Goal: Task Accomplishment & Management: Complete application form

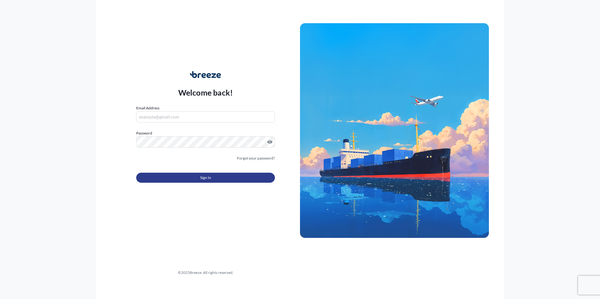
type input "[PERSON_NAME][EMAIL_ADDRESS][PERSON_NAME][DOMAIN_NAME]"
click at [210, 181] on span "Sign In" at bounding box center [205, 178] width 11 height 6
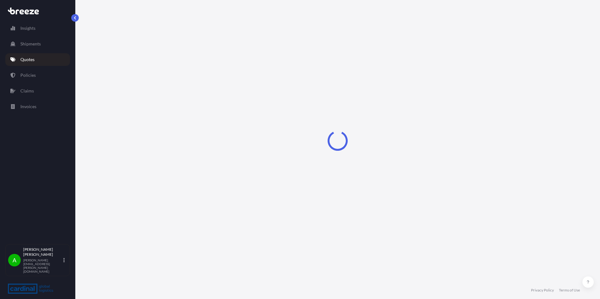
select select "Road"
select select "Sea"
select select "Road"
select select "1"
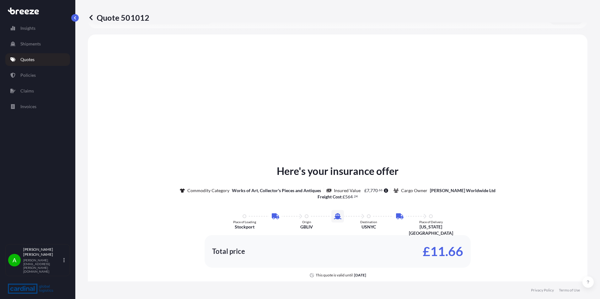
scroll to position [251, 0]
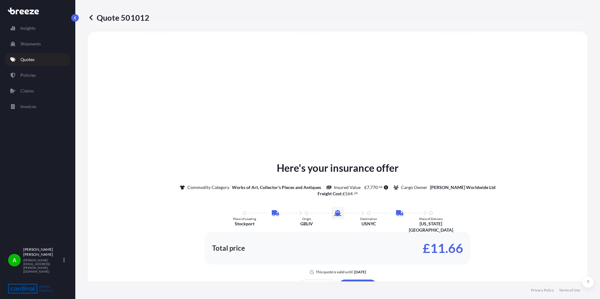
click at [36, 61] on link "Quotes" at bounding box center [37, 59] width 65 height 13
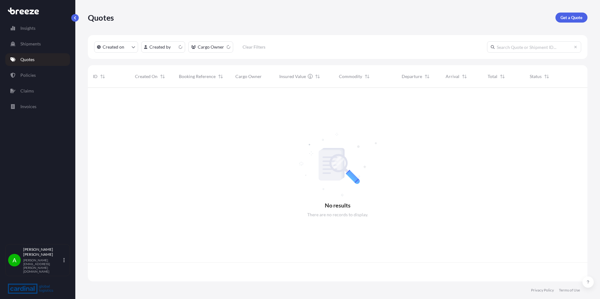
scroll to position [193, 495]
click at [572, 19] on p "Get a Quote" at bounding box center [572, 17] width 22 height 6
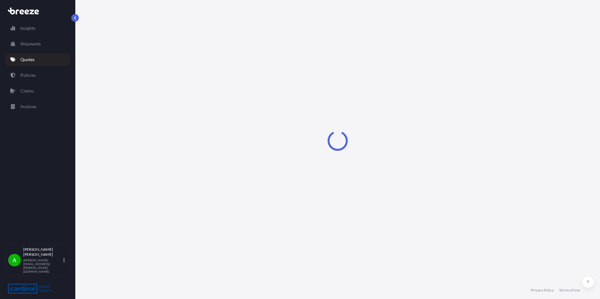
select select "Sea"
select select "1"
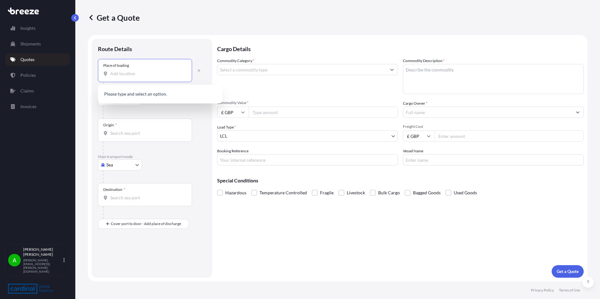
click at [139, 73] on input "Place of loading" at bounding box center [147, 74] width 74 height 6
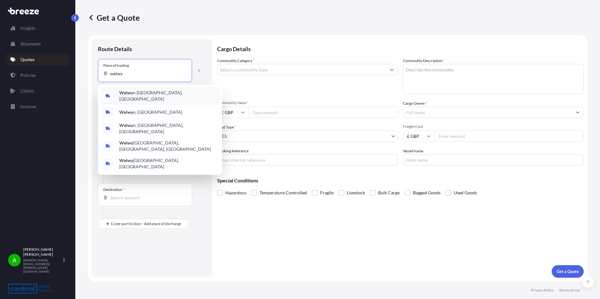
click at [148, 90] on div "[GEOGRAPHIC_DATA], [GEOGRAPHIC_DATA]" at bounding box center [159, 96] width 119 height 18
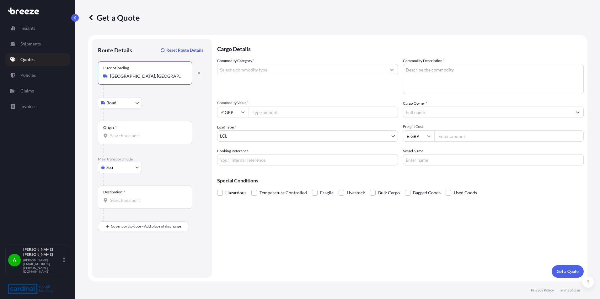
type input "[GEOGRAPHIC_DATA], [GEOGRAPHIC_DATA]"
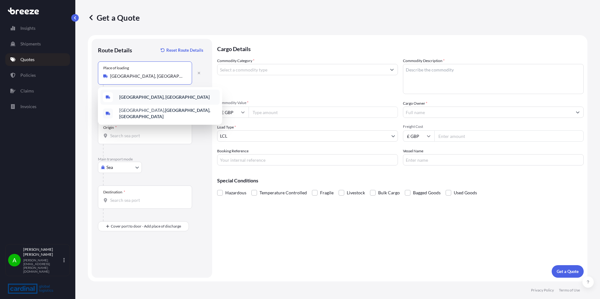
click at [149, 94] on div "[GEOGRAPHIC_DATA], [GEOGRAPHIC_DATA]" at bounding box center [159, 97] width 119 height 15
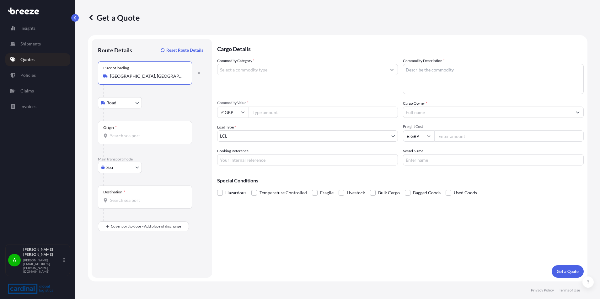
click at [138, 133] on input "Origin *" at bounding box center [147, 136] width 74 height 6
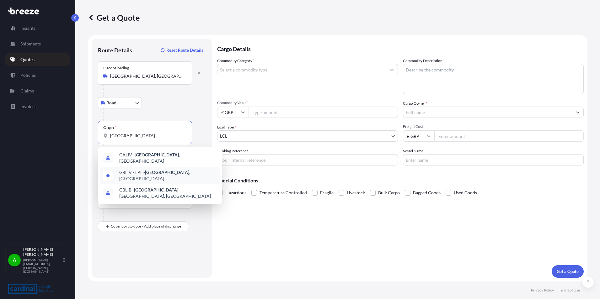
click at [174, 168] on div "GBLIV / LPL - [GEOGRAPHIC_DATA] , [GEOGRAPHIC_DATA]" at bounding box center [159, 176] width 119 height 18
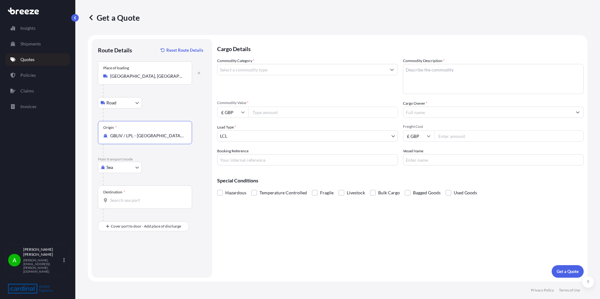
type input "GBLIV / LPL - [GEOGRAPHIC_DATA], [GEOGRAPHIC_DATA]"
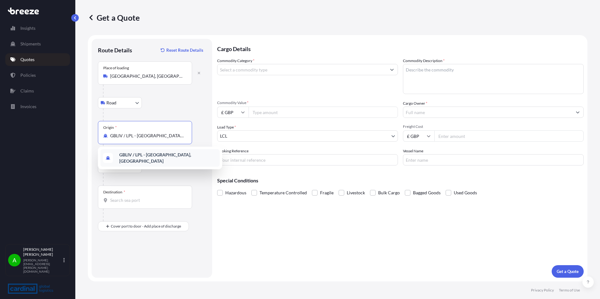
click at [154, 160] on span "GBLIV / LPL - [GEOGRAPHIC_DATA], [GEOGRAPHIC_DATA]" at bounding box center [168, 158] width 98 height 13
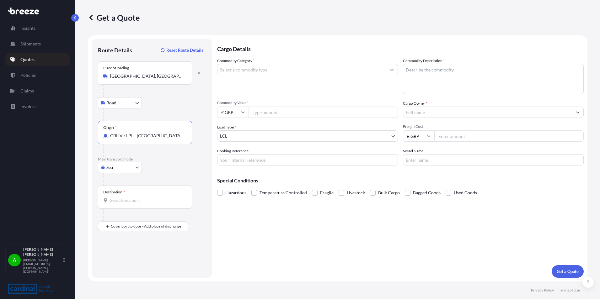
click at [122, 198] on input "Destination *" at bounding box center [147, 200] width 74 height 6
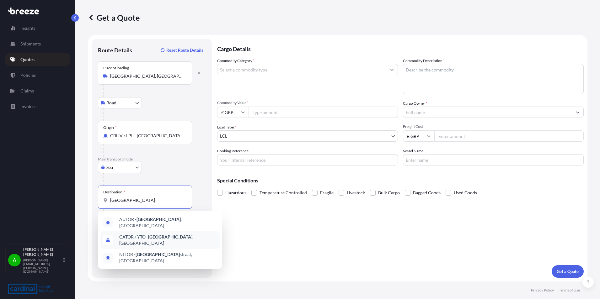
click at [167, 233] on div "CATOR / YTO - [GEOGRAPHIC_DATA] , [GEOGRAPHIC_DATA]" at bounding box center [159, 241] width 119 height 18
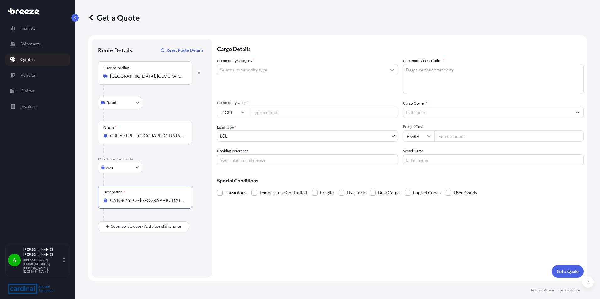
type input "CATOR / YTO - [GEOGRAPHIC_DATA], [GEOGRAPHIC_DATA]"
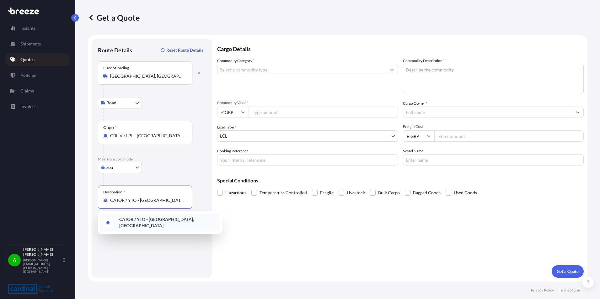
click at [159, 221] on b "CATOR / YTO - [GEOGRAPHIC_DATA], [GEOGRAPHIC_DATA]" at bounding box center [156, 223] width 75 height 12
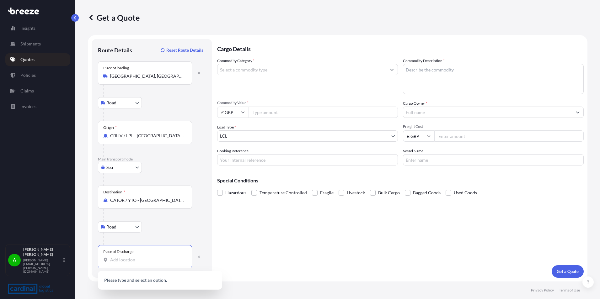
click at [134, 261] on input "Place of Discharge" at bounding box center [147, 260] width 74 height 6
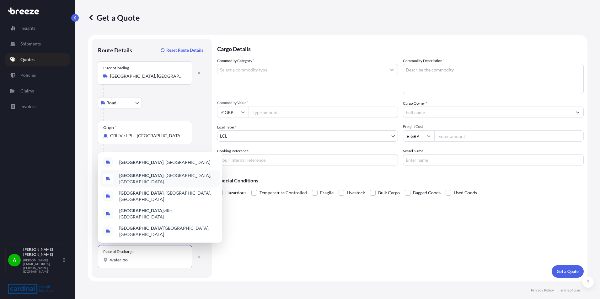
click at [172, 188] on div "[GEOGRAPHIC_DATA] , [GEOGRAPHIC_DATA], [GEOGRAPHIC_DATA]" at bounding box center [159, 179] width 119 height 18
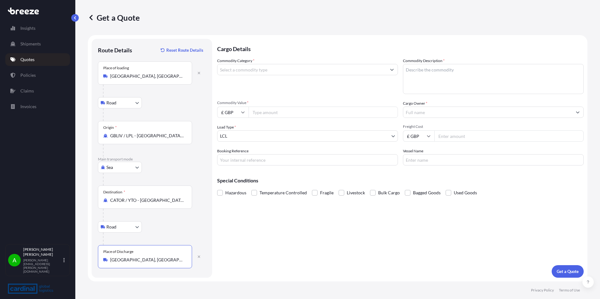
type input "[GEOGRAPHIC_DATA], [GEOGRAPHIC_DATA], [GEOGRAPHIC_DATA]"
click at [279, 69] on input "Commodity Category *" at bounding box center [302, 69] width 169 height 11
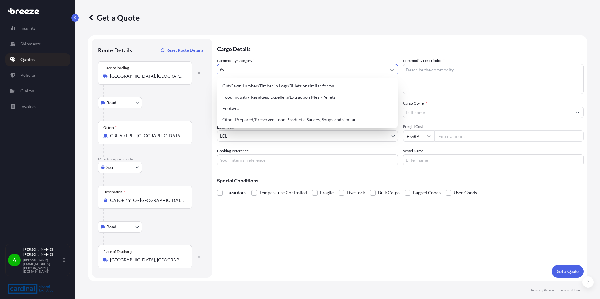
type input "f"
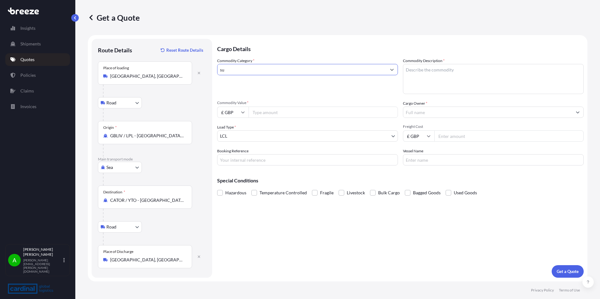
type input "s"
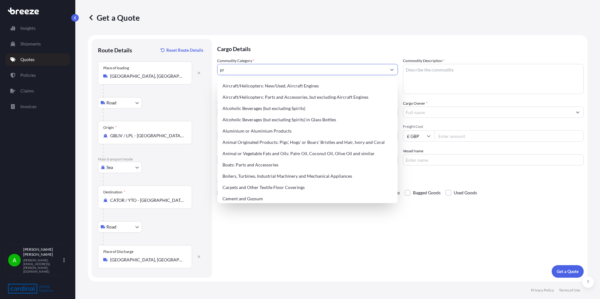
type input "p"
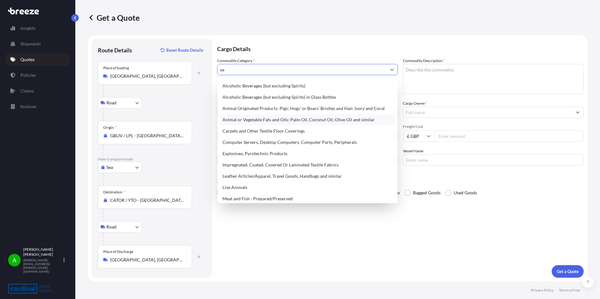
type input "v"
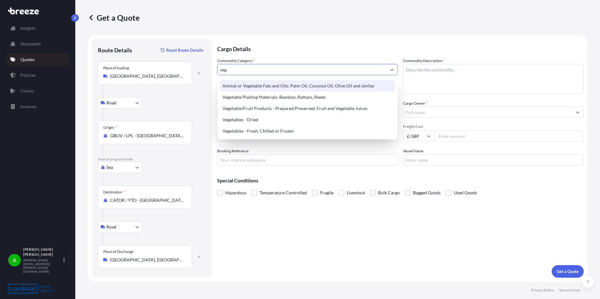
click at [297, 86] on div "Animal or Vegetable Fats and Oils: Palm Oil, Coconut Oil, Olive Oil and similar" at bounding box center [307, 85] width 175 height 11
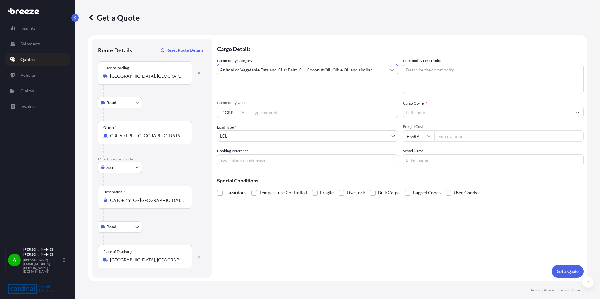
click at [316, 70] on input "Animal or Vegetable Fats and Oils: Palm Oil, Coconut Oil, Olive Oil and similar" at bounding box center [302, 69] width 169 height 11
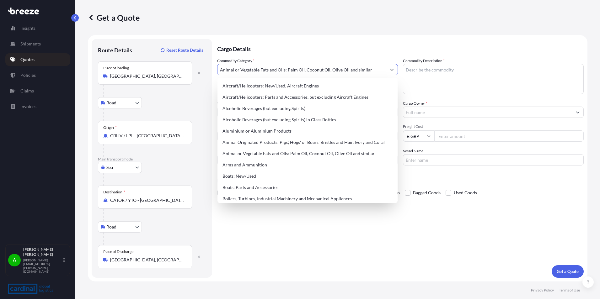
click at [394, 71] on icon "Show suggestions" at bounding box center [392, 70] width 4 height 4
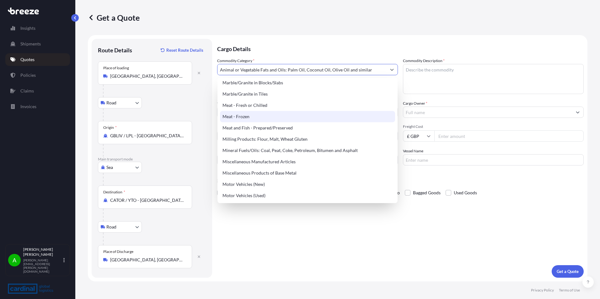
scroll to position [816, 0]
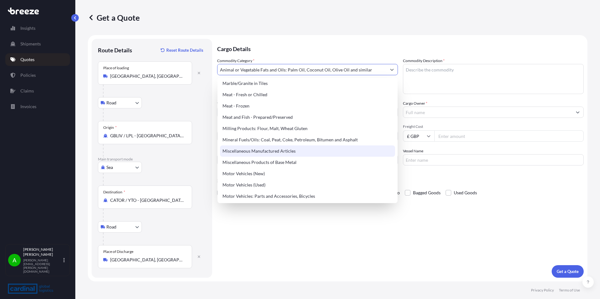
click at [291, 149] on div "Miscellaneous Manufactured Articles" at bounding box center [307, 151] width 175 height 11
type input "Miscellaneous Manufactured Articles"
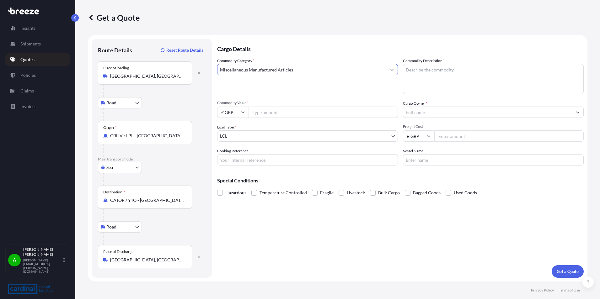
click at [423, 75] on textarea "Commodity Description *" at bounding box center [493, 79] width 181 height 30
type textarea "Vegan protein bars"
click at [243, 112] on icon at bounding box center [243, 113] width 4 height 4
click at [234, 159] on div "$ USD" at bounding box center [233, 156] width 26 height 12
type input "$ USD"
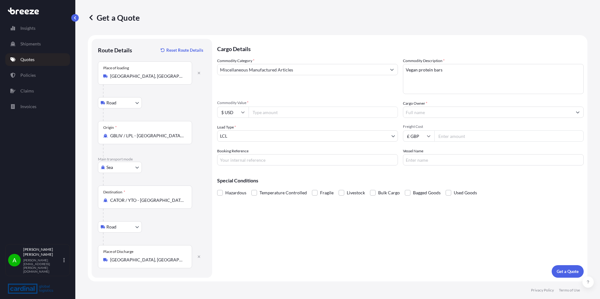
click at [260, 115] on input "Commodity Value *" at bounding box center [323, 112] width 149 height 11
type input "19035"
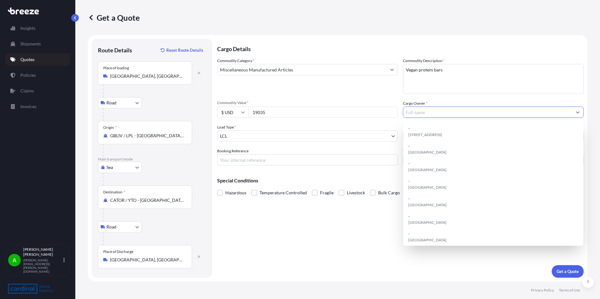
click at [429, 111] on input "Cargo Owner *" at bounding box center [487, 112] width 169 height 11
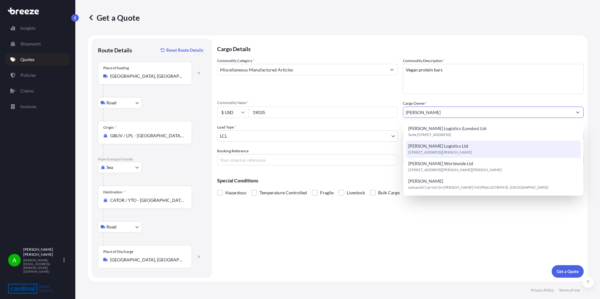
click at [461, 147] on div "[PERSON_NAME] Logistics Ltd [STREET_ADDRESS][PERSON_NAME]" at bounding box center [493, 150] width 175 height 18
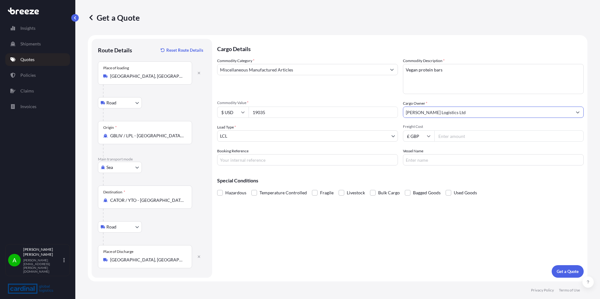
type input "[PERSON_NAME] Logistics Ltd"
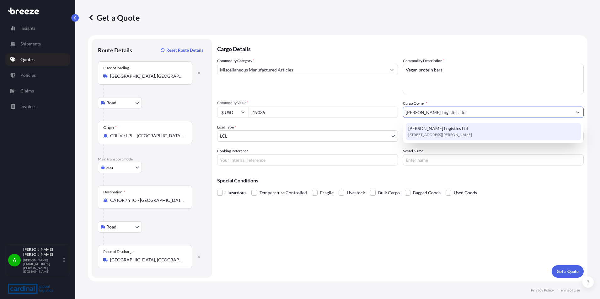
click at [472, 134] on span "[STREET_ADDRESS][PERSON_NAME]" at bounding box center [440, 135] width 64 height 6
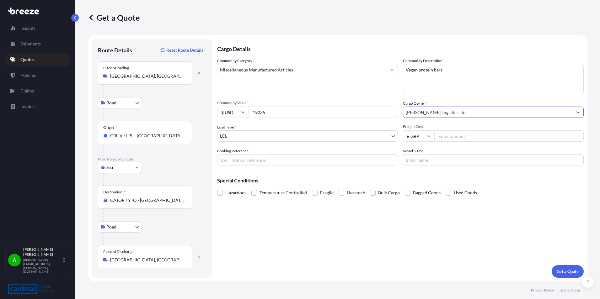
click at [456, 138] on input "Freight Cost" at bounding box center [508, 136] width 149 height 11
type input "750"
click at [567, 274] on p "Get a Quote" at bounding box center [568, 272] width 22 height 6
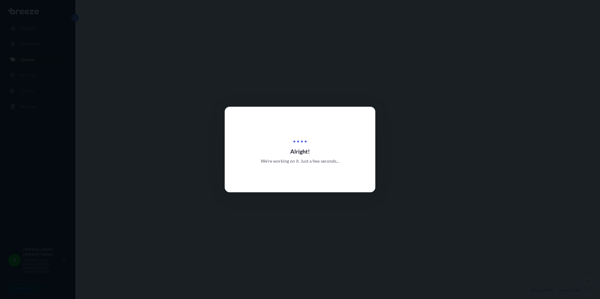
select select "Road"
select select "Sea"
select select "Road"
select select "1"
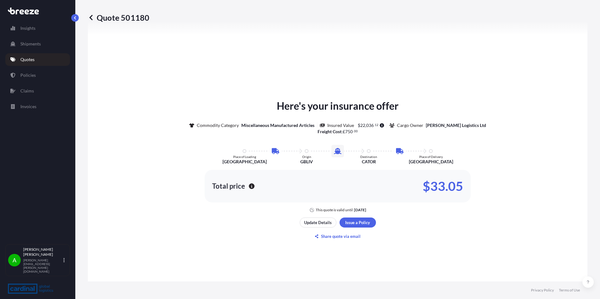
scroll to position [314, 0]
